Goal: Navigation & Orientation: Find specific page/section

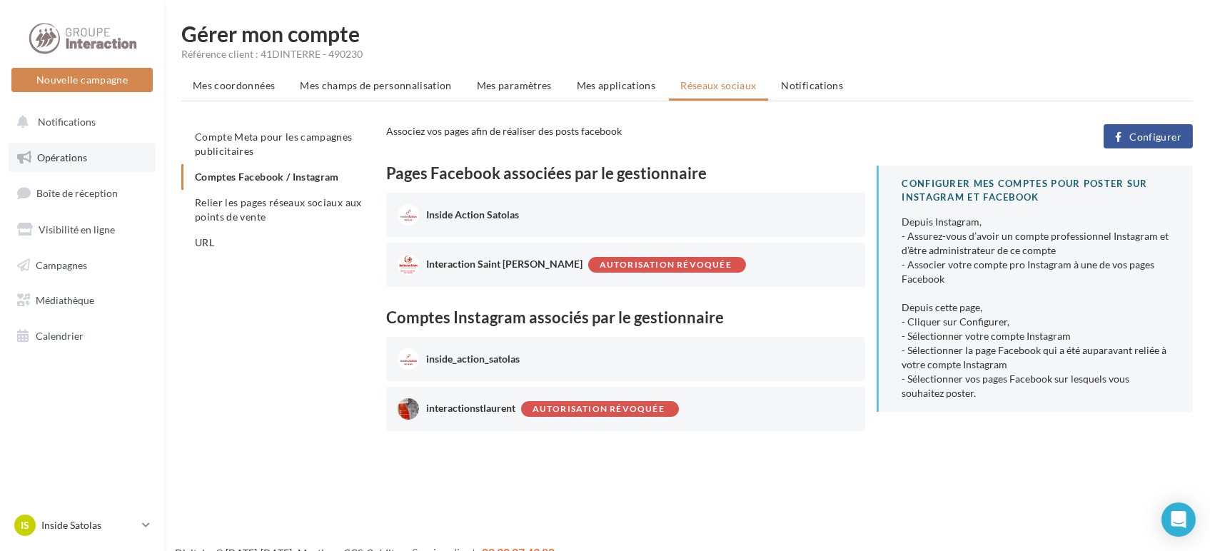
click at [66, 150] on link "Opérations" at bounding box center [82, 158] width 147 height 30
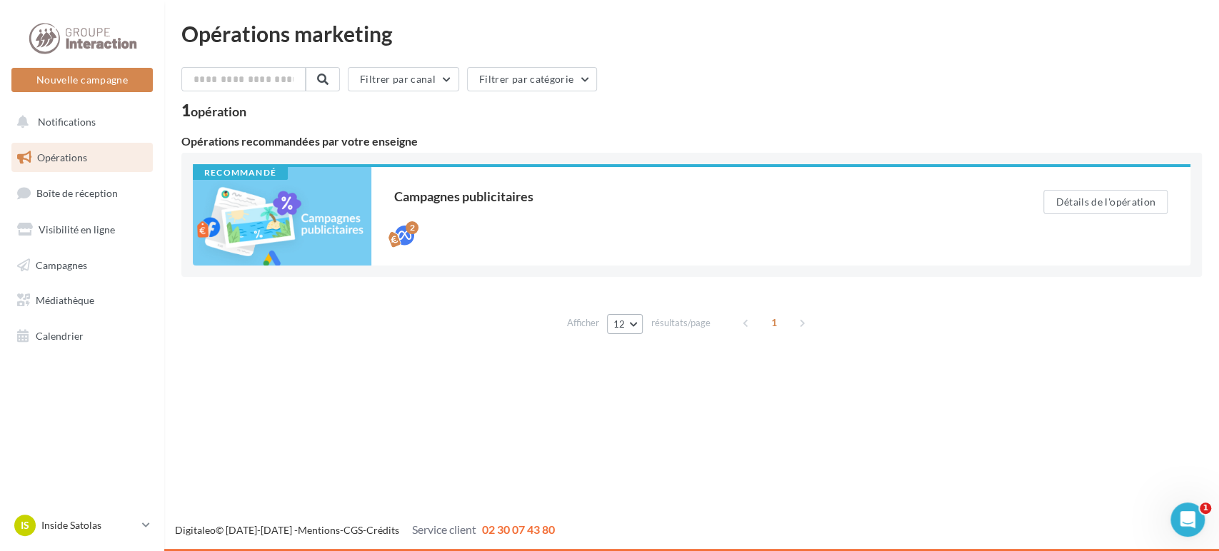
click at [634, 333] on button "12" at bounding box center [625, 324] width 36 height 20
click at [648, 429] on button "96" at bounding box center [657, 425] width 100 height 25
click at [99, 524] on p "Inside Satolas" at bounding box center [88, 525] width 95 height 14
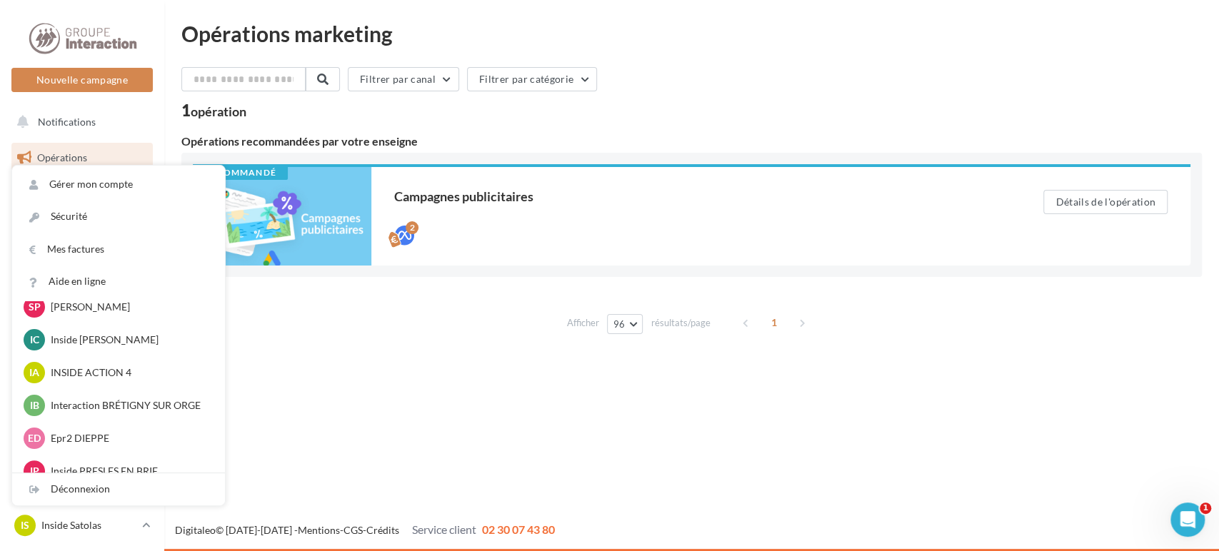
scroll to position [317, 0]
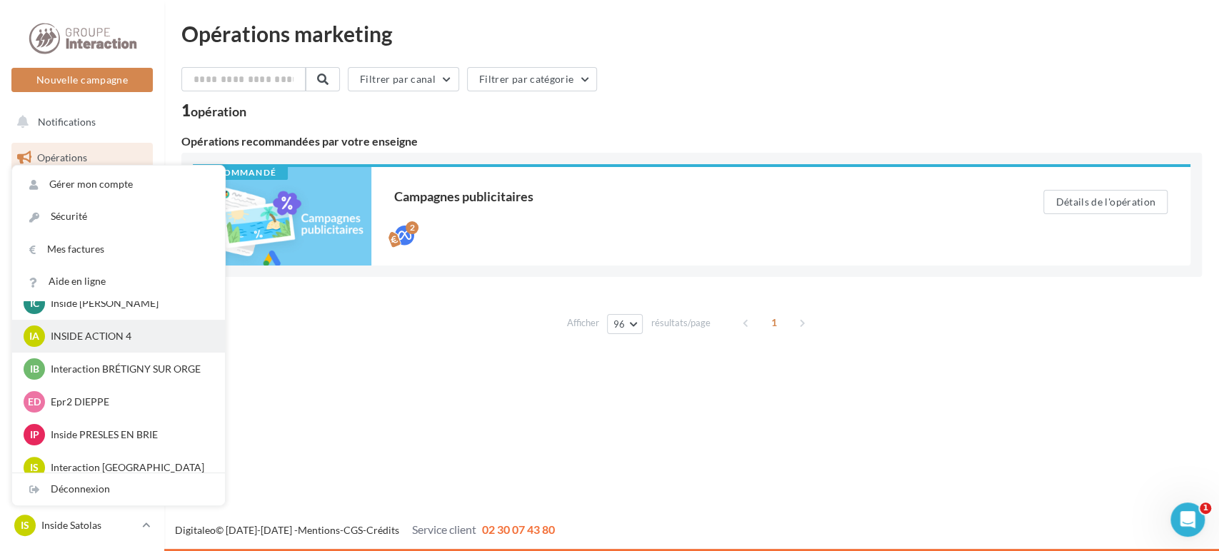
click at [68, 334] on p "INSIDE ACTION 4" at bounding box center [129, 336] width 157 height 14
